Goal: Task Accomplishment & Management: Complete application form

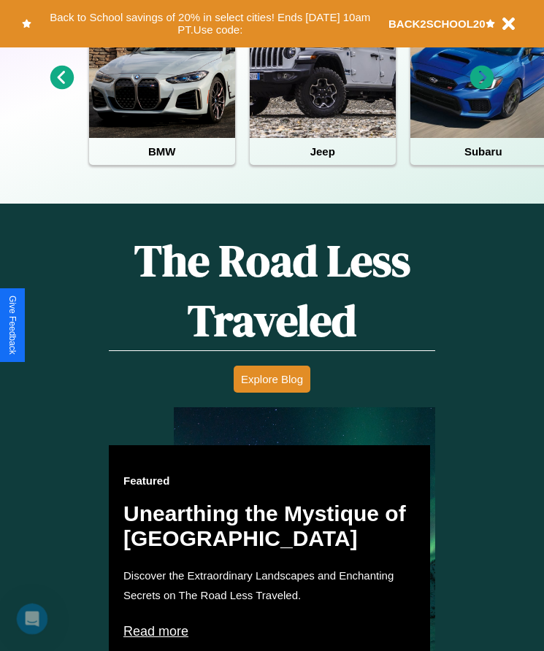
scroll to position [596, 0]
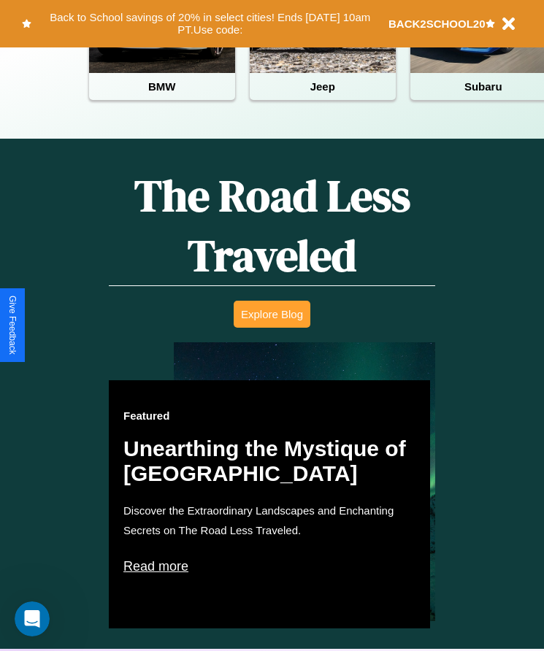
click at [271, 325] on button "Explore Blog" at bounding box center [271, 314] width 77 height 27
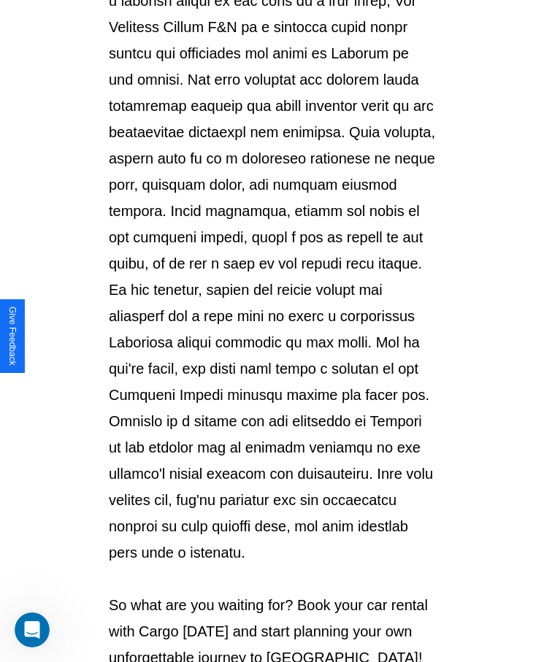
scroll to position [1542, 0]
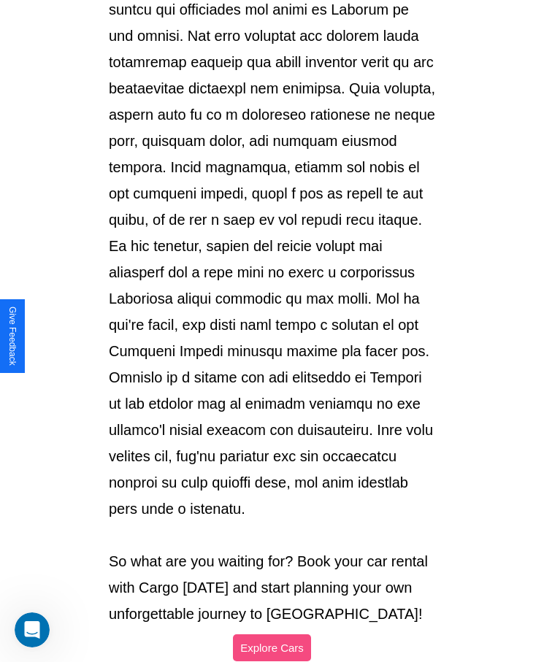
click at [271, 634] on button "Explore Cars" at bounding box center [272, 647] width 78 height 27
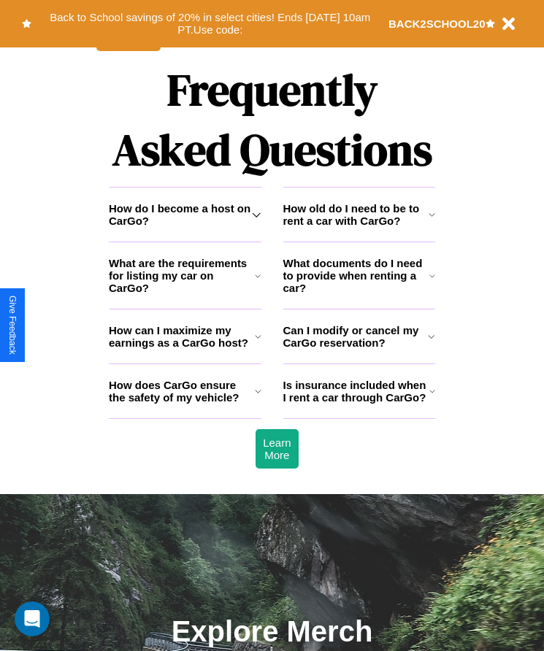
scroll to position [1903, 0]
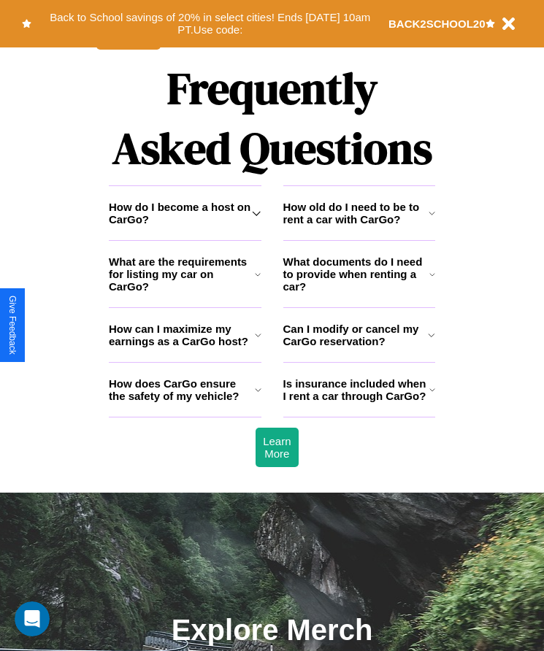
click at [358, 347] on h3 "Can I modify or cancel my CarGo reservation?" at bounding box center [355, 335] width 145 height 25
click at [256, 219] on icon at bounding box center [256, 213] width 9 height 12
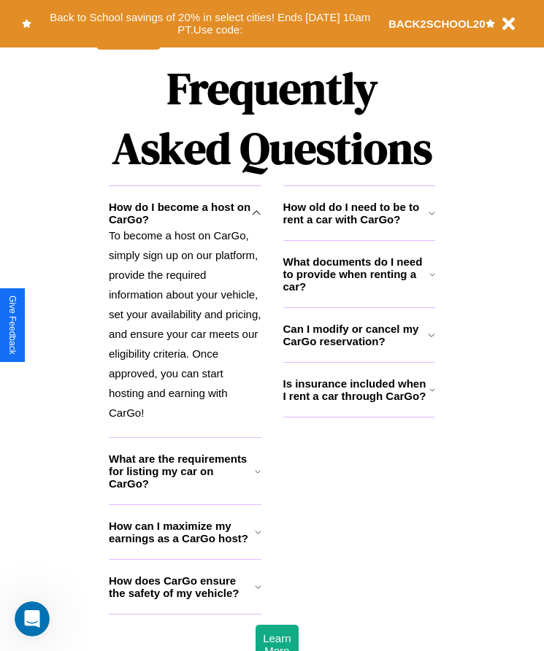
click at [358, 293] on h3 "What documents do I need to provide when renting a car?" at bounding box center [356, 273] width 147 height 37
click at [185, 335] on p "To become a host on CarGo, simply sign up on our platform, provide the required…" at bounding box center [185, 323] width 153 height 197
click at [258, 477] on icon at bounding box center [258, 472] width 6 height 12
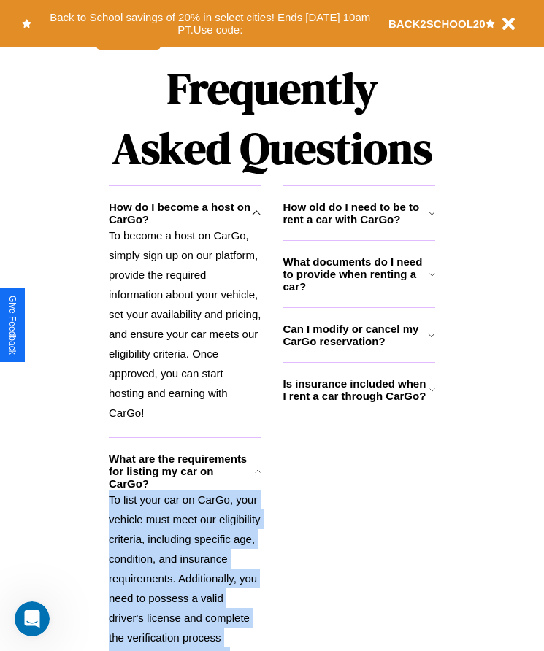
click at [258, 477] on icon at bounding box center [258, 472] width 6 height 12
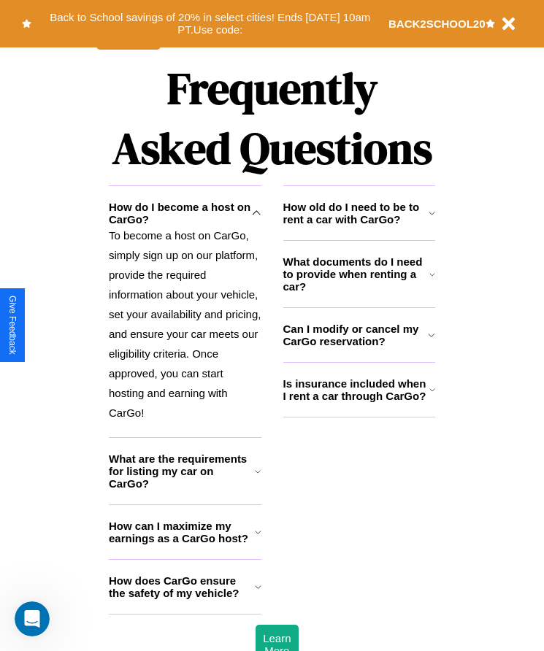
scroll to position [1354, 0]
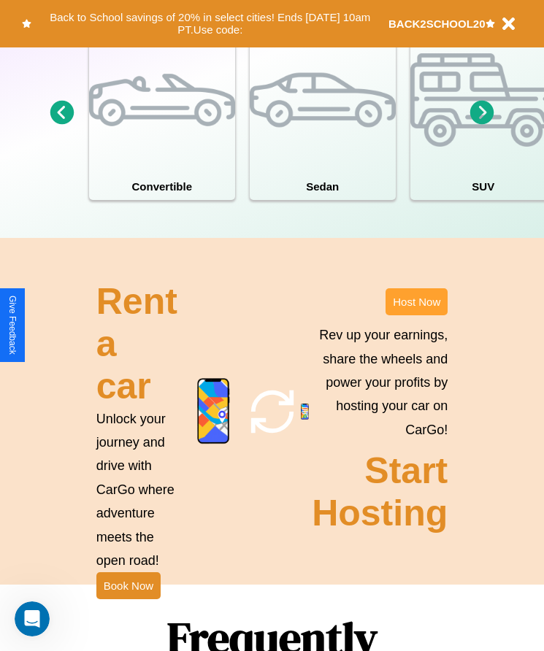
click at [416, 315] on button "Host Now" at bounding box center [416, 301] width 62 height 27
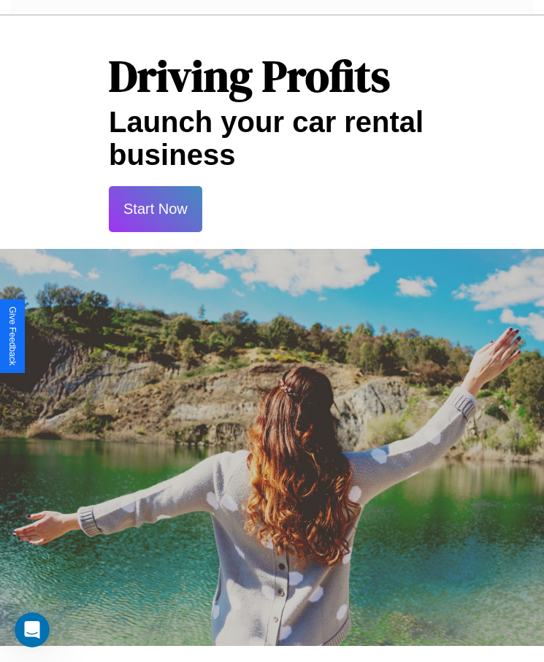
click at [155, 209] on button "Start Now" at bounding box center [155, 209] width 93 height 46
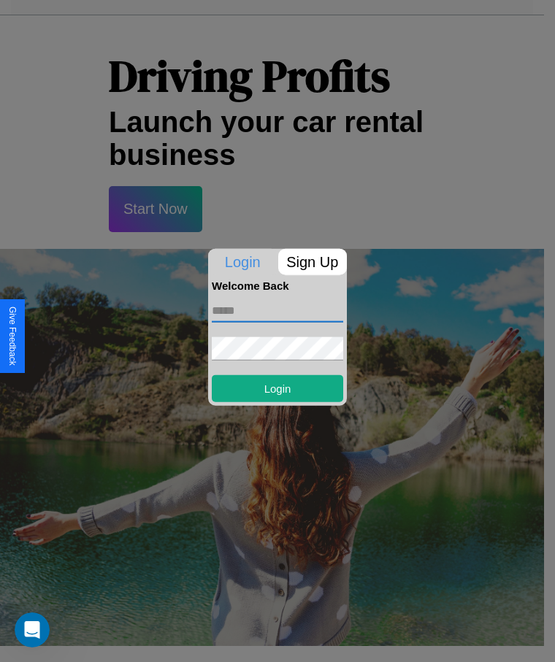
click at [277, 310] on input "text" at bounding box center [277, 309] width 131 height 23
type input "**********"
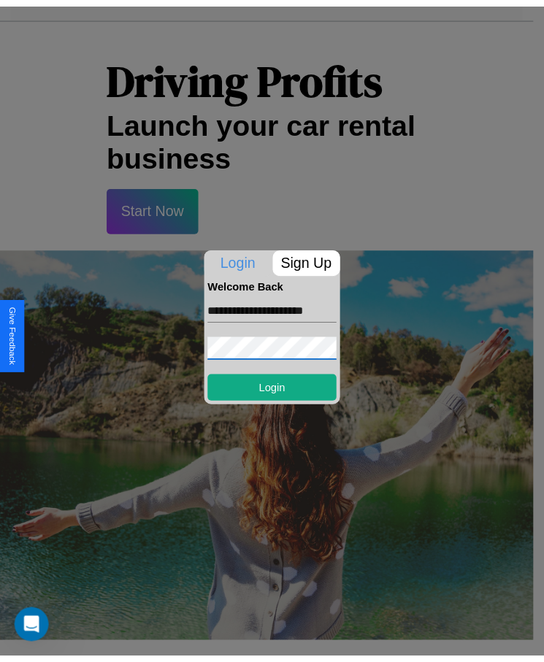
scroll to position [0, 0]
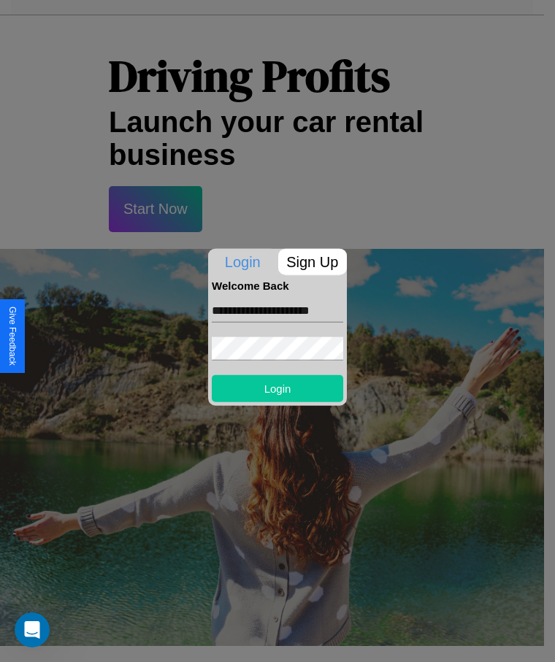
click at [277, 387] on button "Login" at bounding box center [277, 387] width 131 height 27
